Goal: Transaction & Acquisition: Purchase product/service

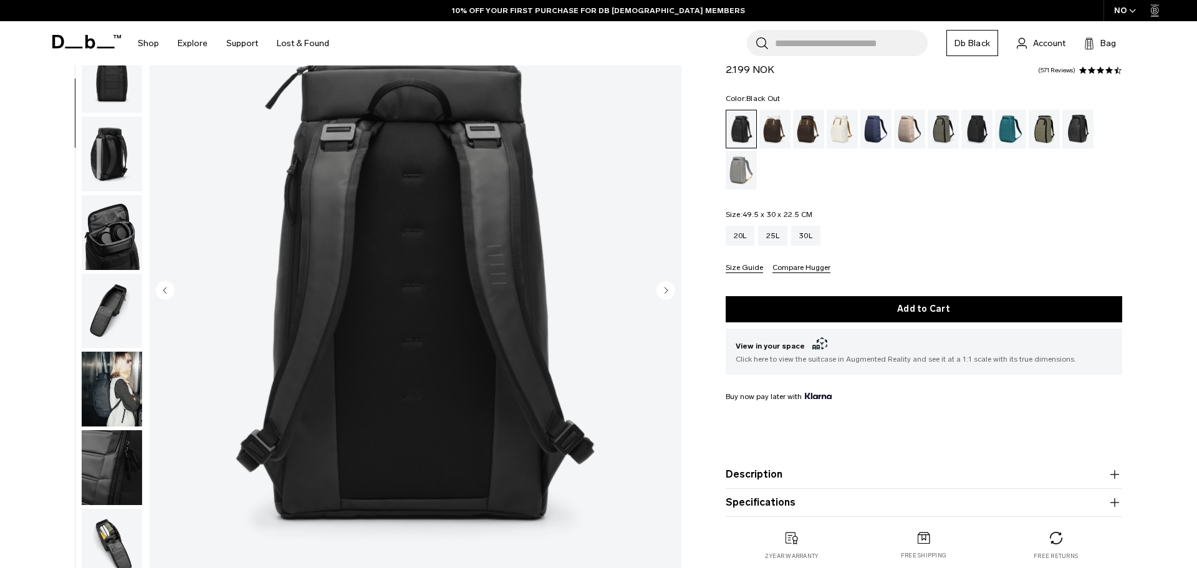
click at [108, 244] on img "button" at bounding box center [112, 232] width 60 height 75
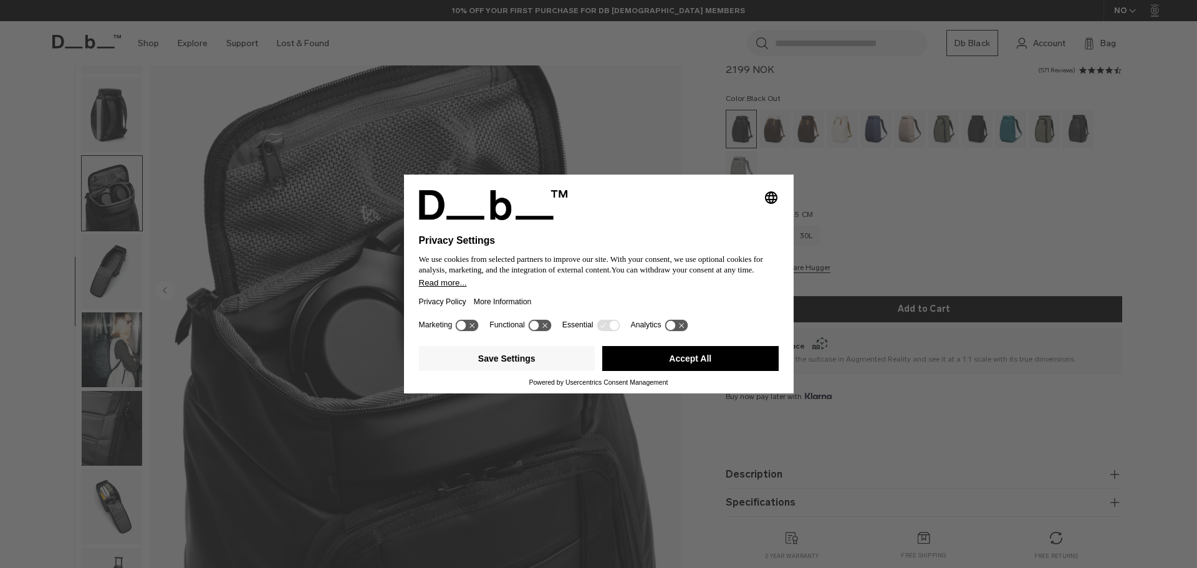
click at [725, 361] on button "Accept All" at bounding box center [690, 358] width 176 height 25
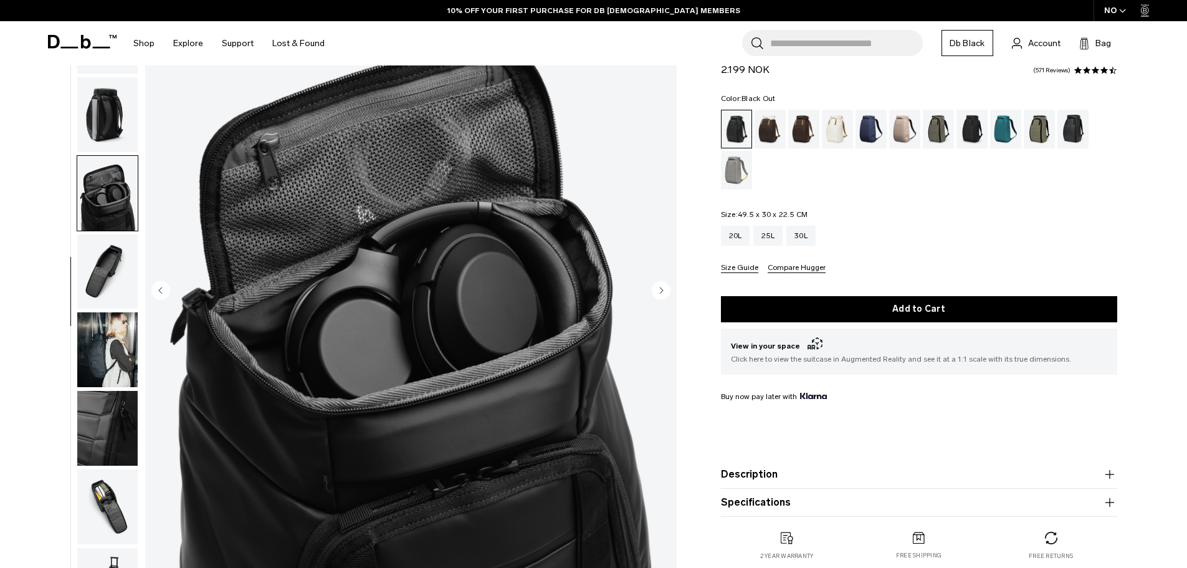
click at [96, 272] on img "button" at bounding box center [107, 271] width 60 height 75
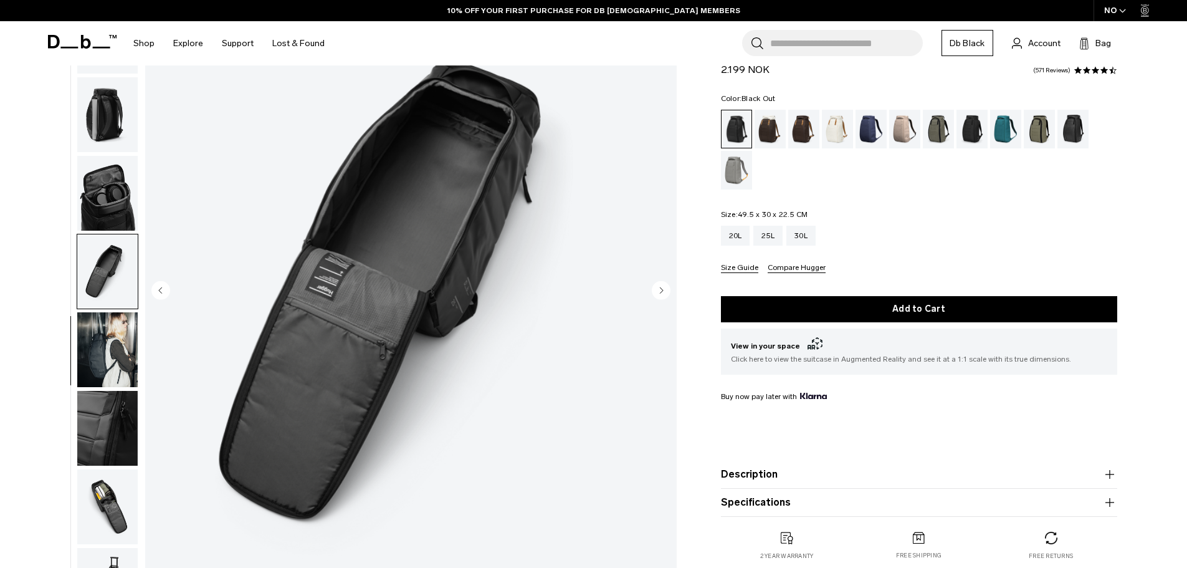
click at [100, 335] on img "button" at bounding box center [107, 349] width 60 height 75
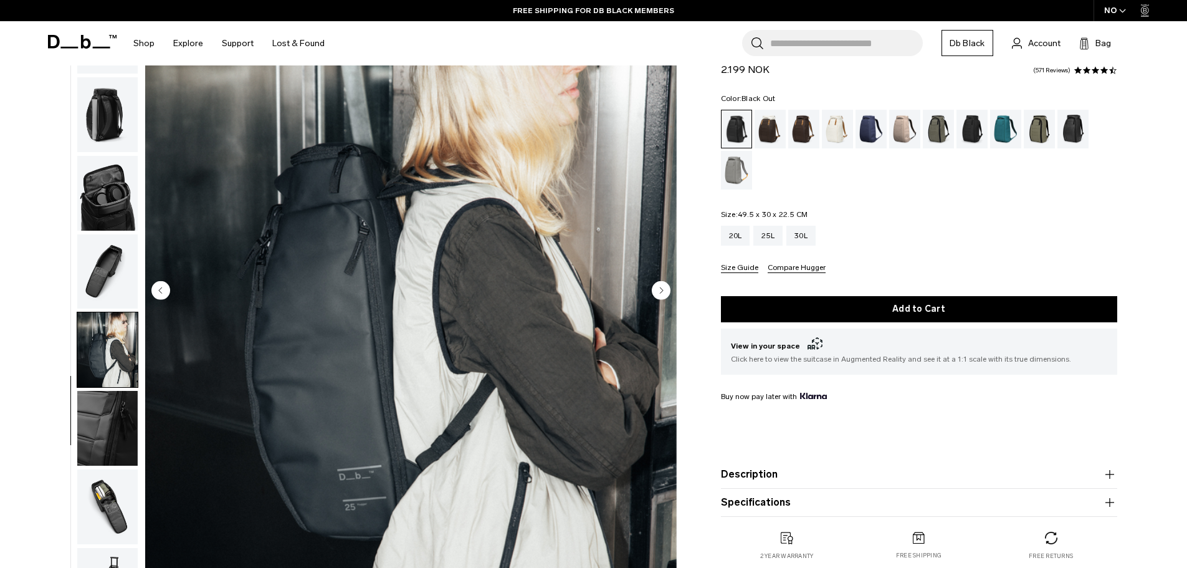
click at [121, 440] on img "button" at bounding box center [107, 428] width 60 height 75
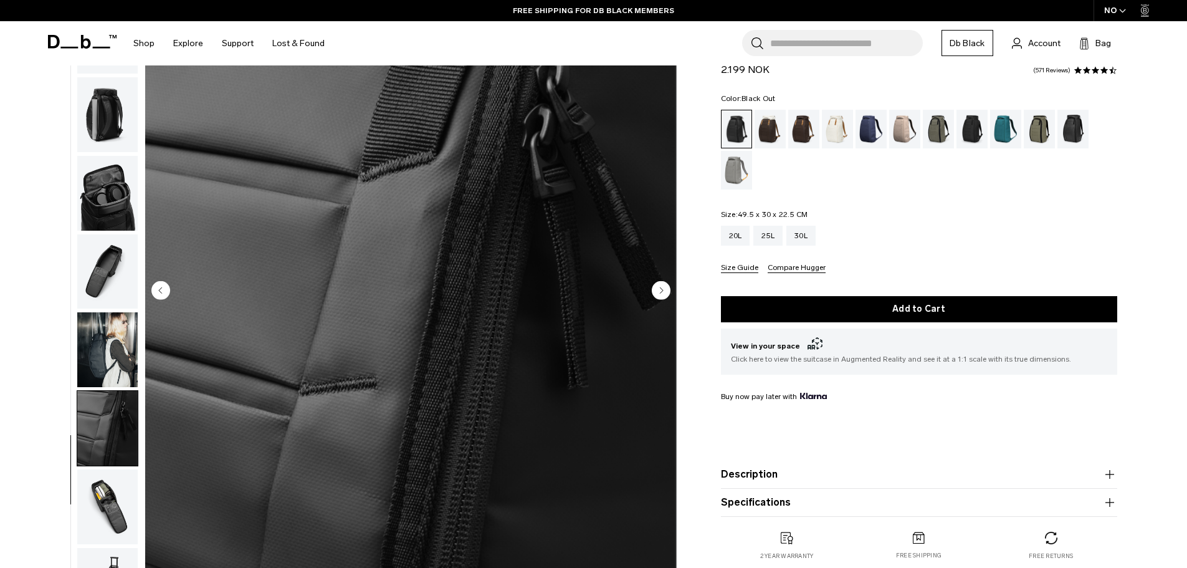
click at [105, 512] on img "button" at bounding box center [107, 506] width 60 height 75
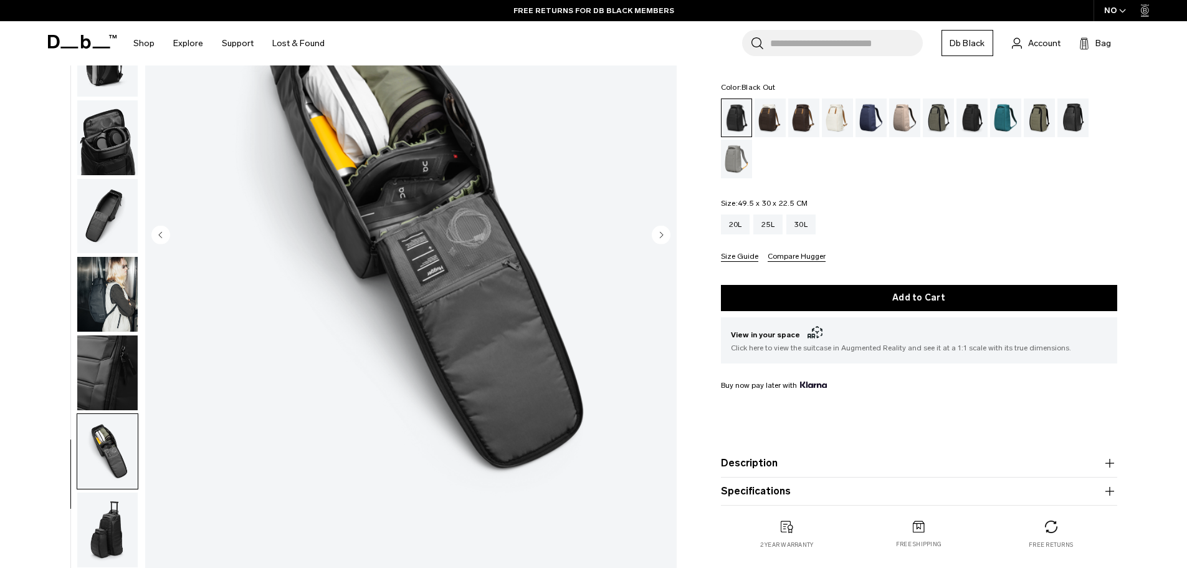
scroll to position [312, 0]
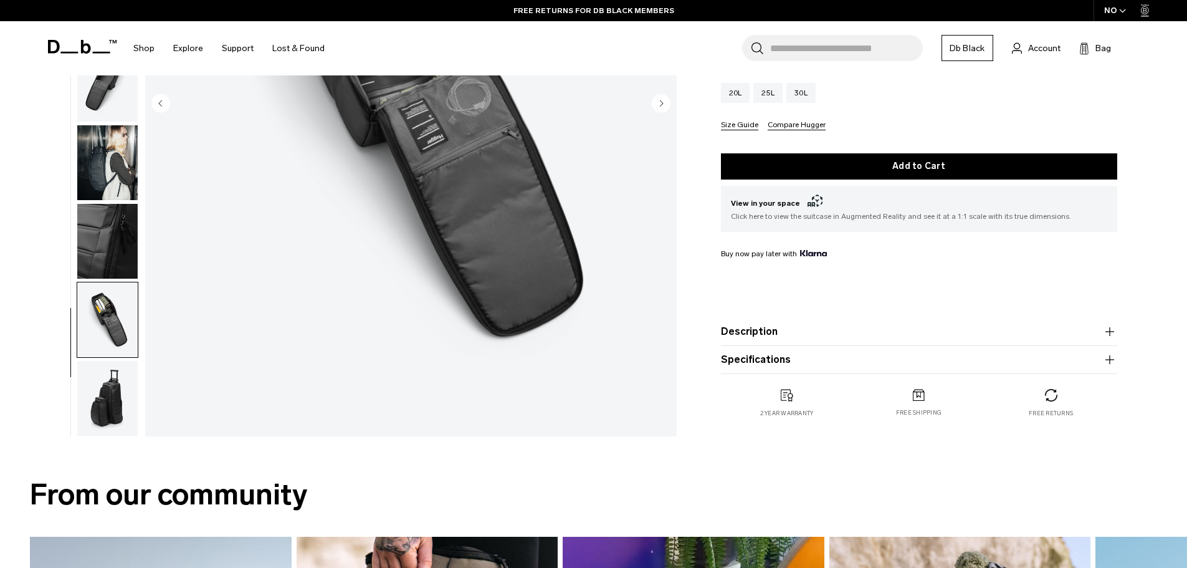
click at [119, 412] on img "button" at bounding box center [107, 398] width 60 height 75
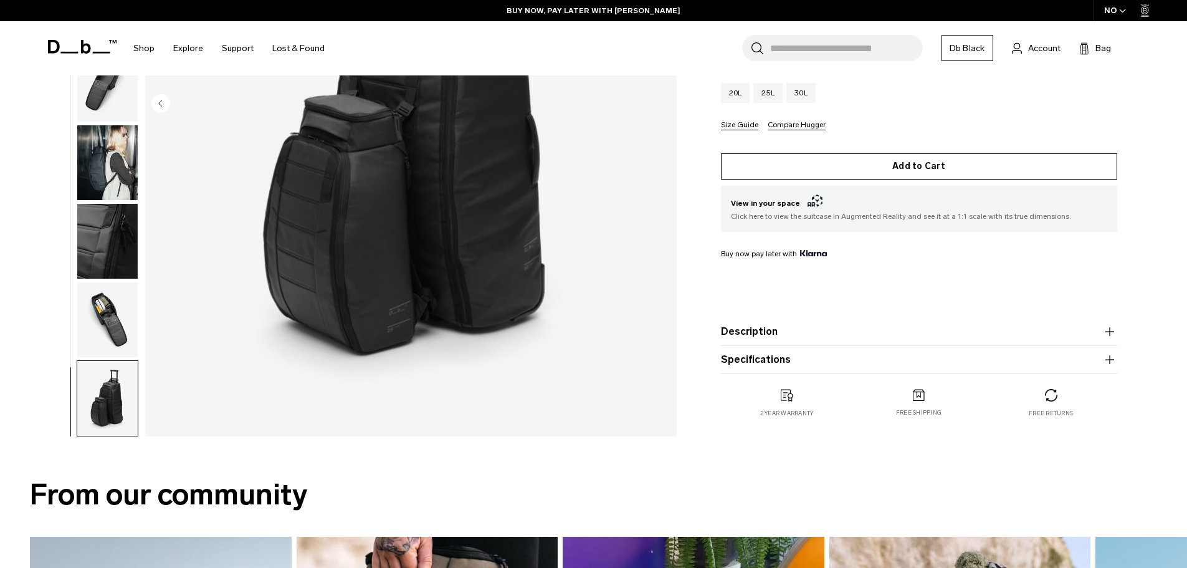
drag, startPoint x: 800, startPoint y: 96, endPoint x: 924, endPoint y: 168, distance: 143.8
click at [800, 96] on div "30L" at bounding box center [800, 93] width 29 height 20
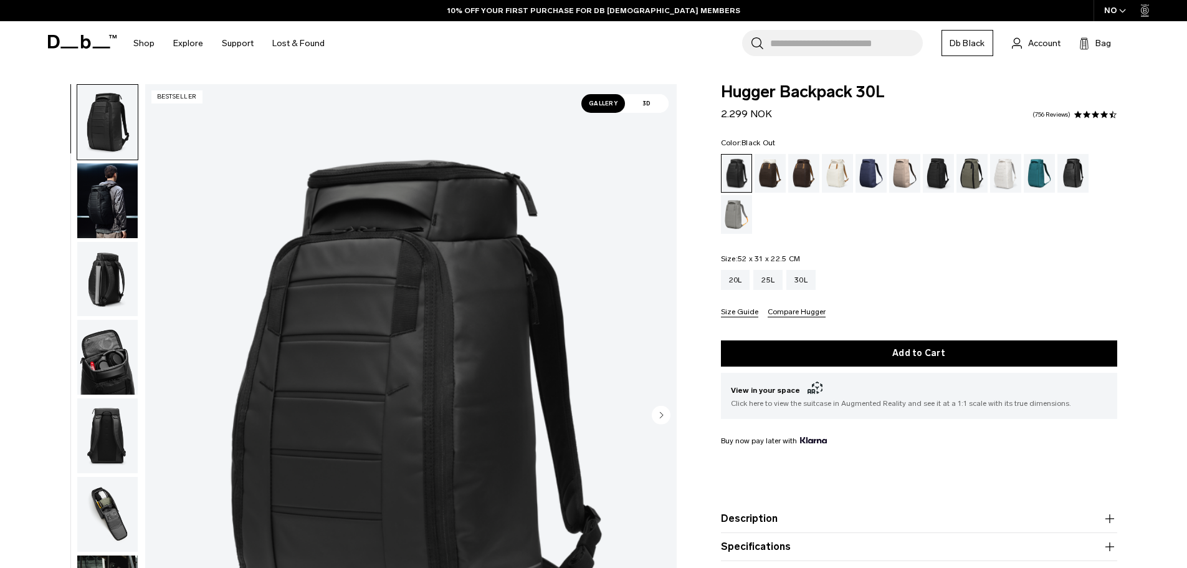
click at [109, 191] on img "button" at bounding box center [107, 200] width 60 height 75
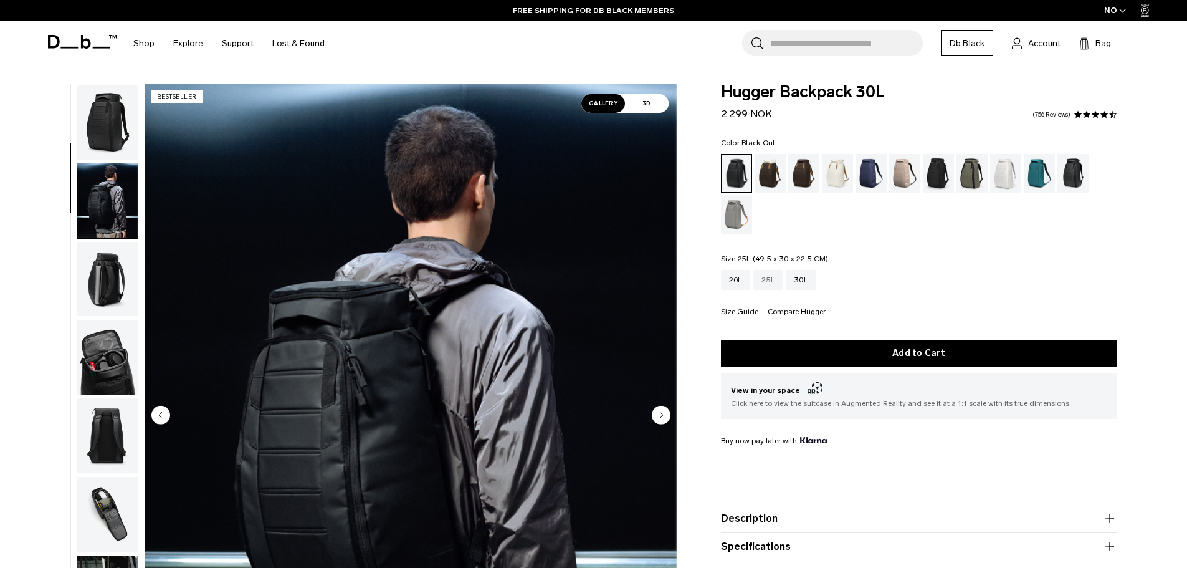
click at [757, 278] on div "25L" at bounding box center [767, 280] width 29 height 20
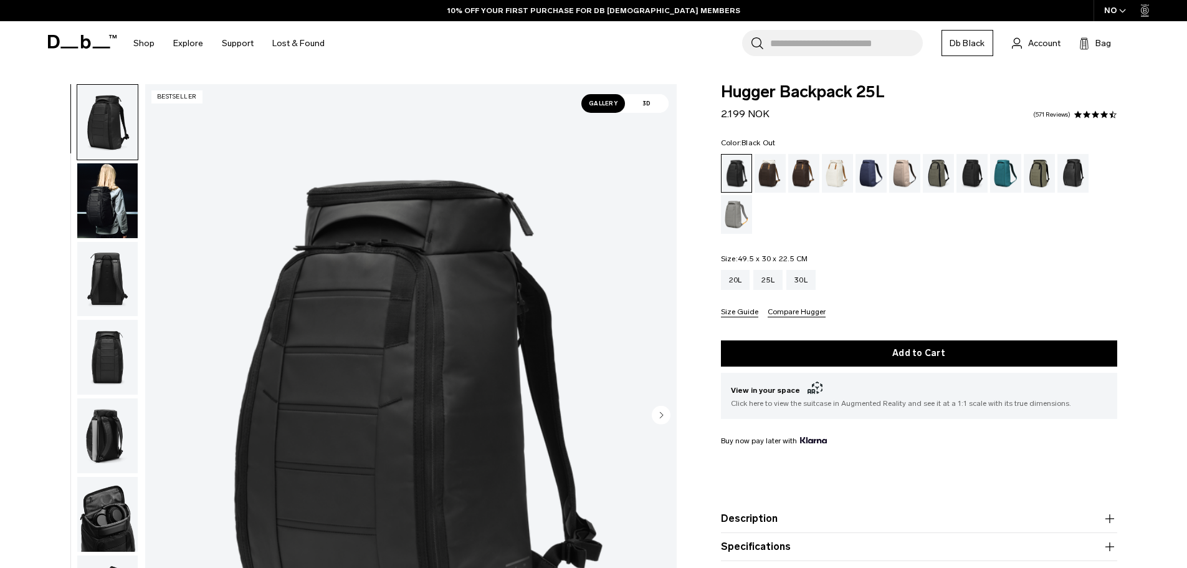
click at [907, 348] on button "Add to Cart" at bounding box center [919, 353] width 396 height 26
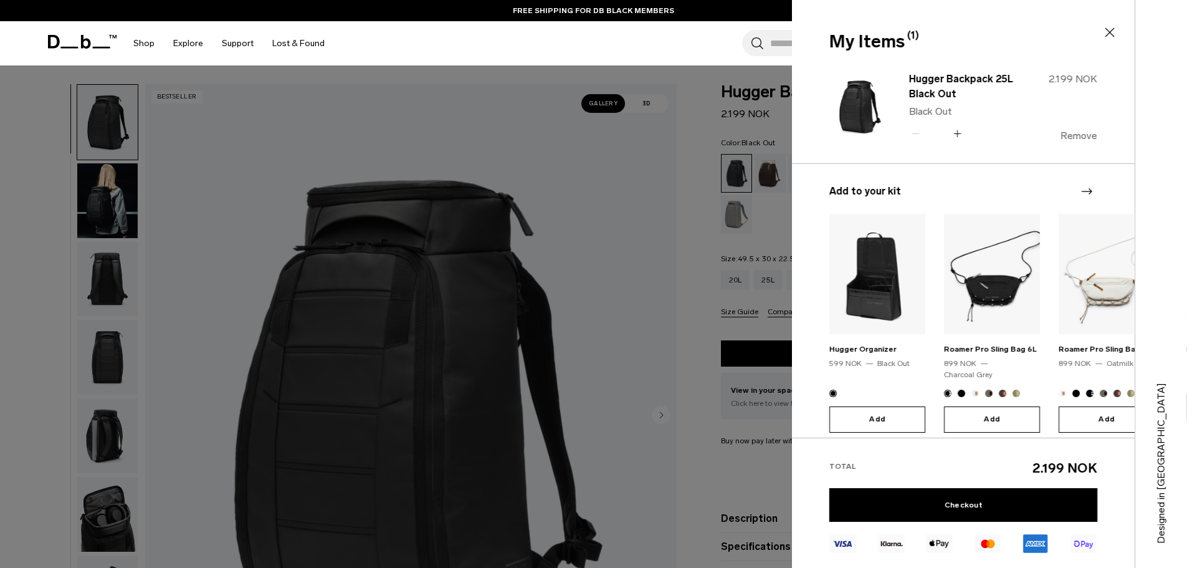
click at [1083, 132] on button "Remove" at bounding box center [1079, 135] width 37 height 11
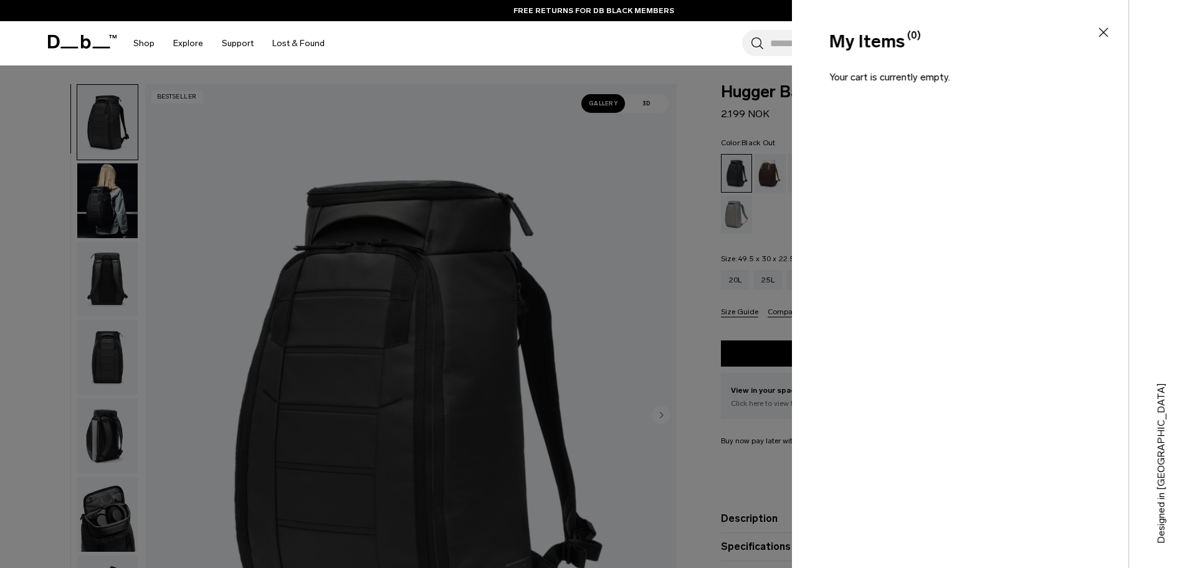
click at [1102, 32] on icon at bounding box center [1103, 32] width 15 height 15
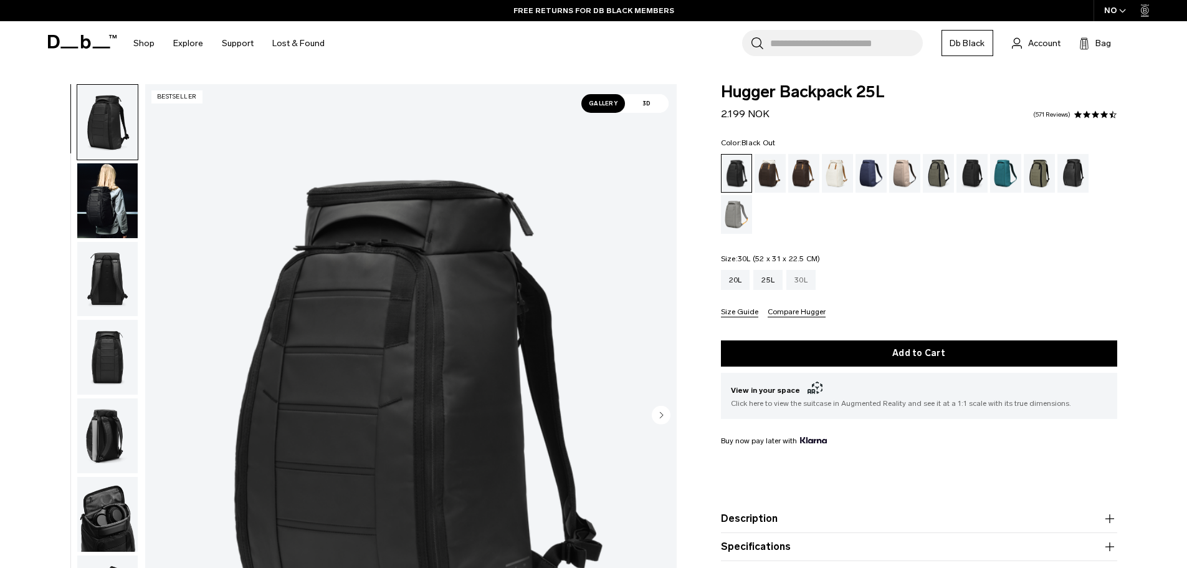
click at [800, 279] on div "30L" at bounding box center [800, 280] width 29 height 20
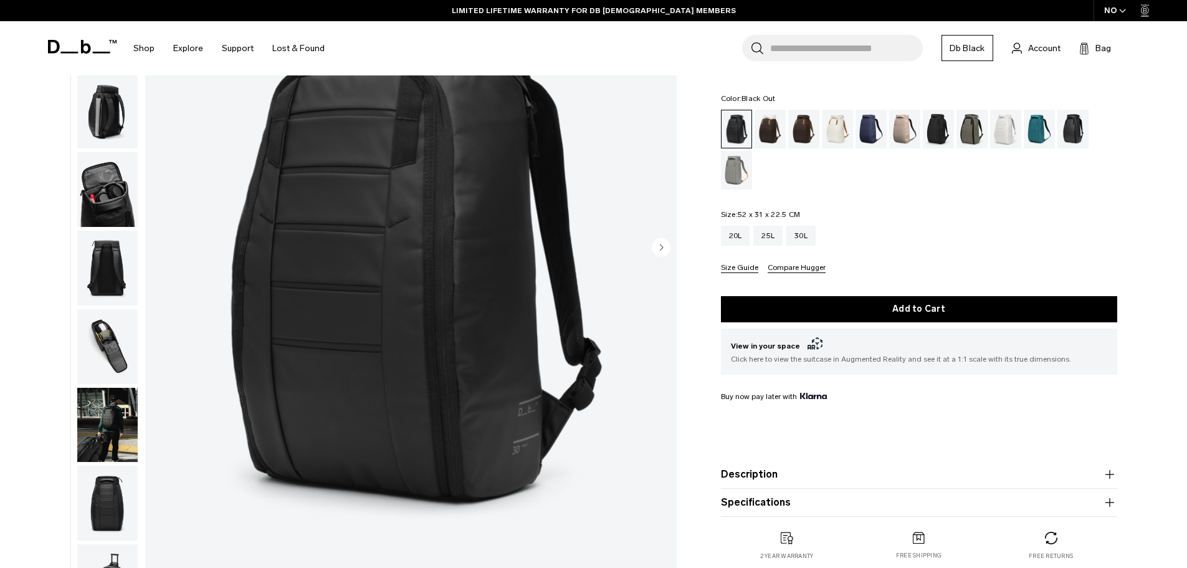
scroll to position [62, 0]
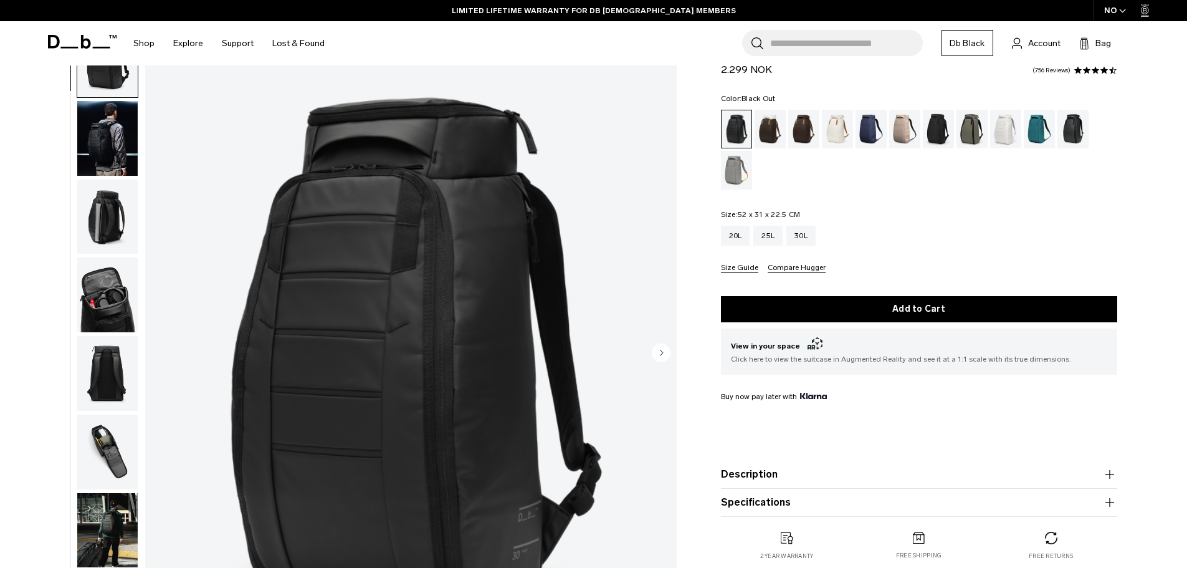
click at [105, 231] on img "button" at bounding box center [107, 216] width 60 height 75
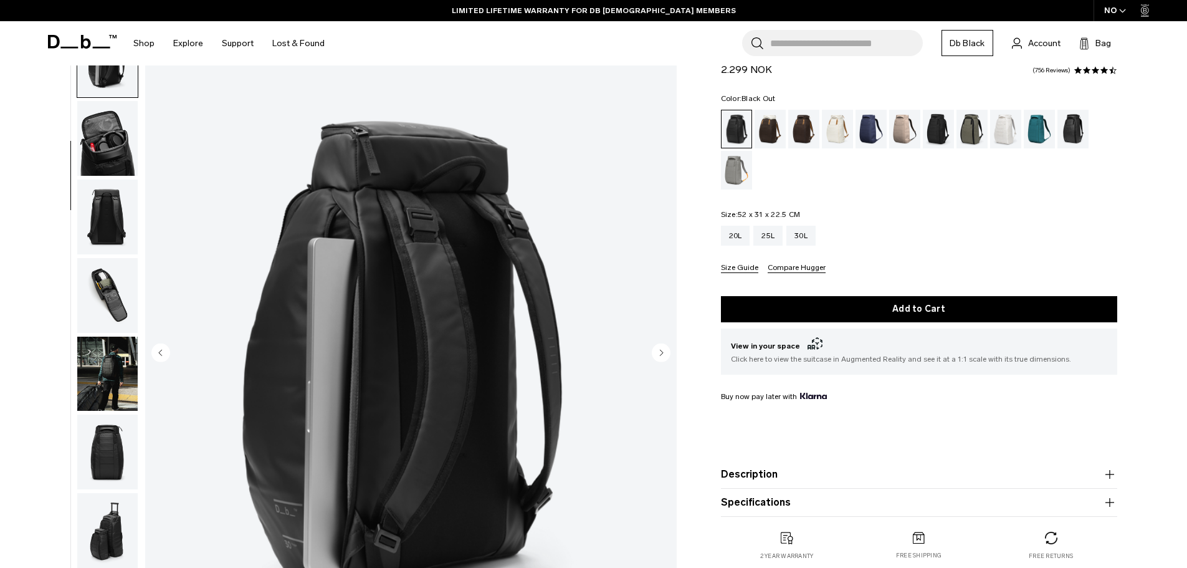
scroll to position [157, 0]
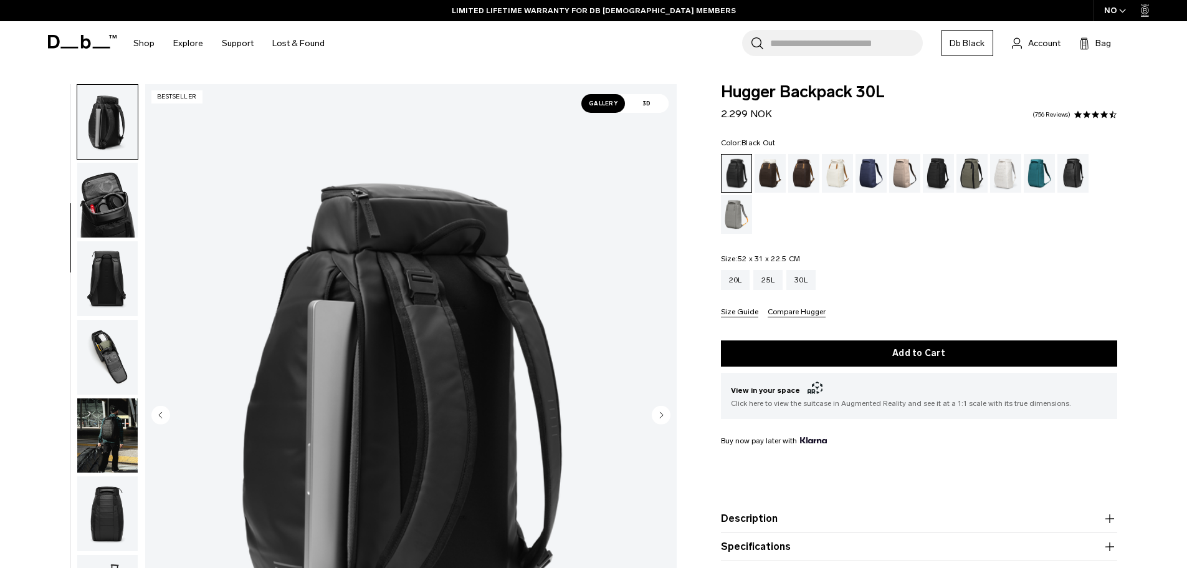
scroll to position [312, 0]
